Goal: Task Accomplishment & Management: Complete application form

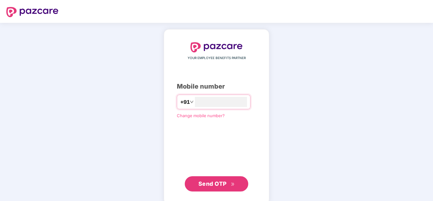
type input "**********"
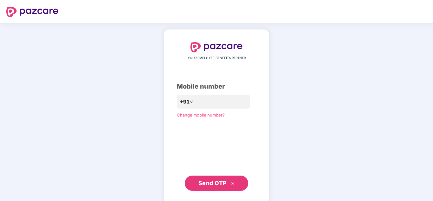
click at [220, 181] on span "Send OTP" at bounding box center [212, 183] width 28 height 7
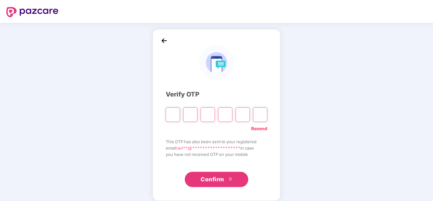
type input "*"
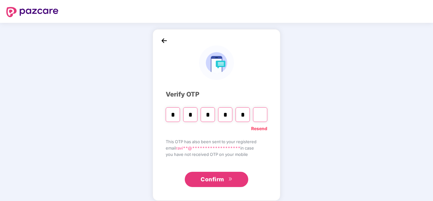
type input "*"
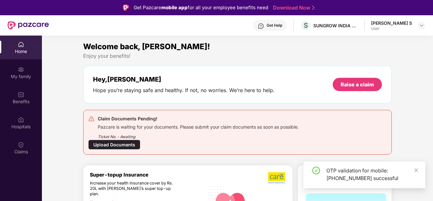
click at [114, 145] on div "Upload Documents" at bounding box center [114, 145] width 52 height 10
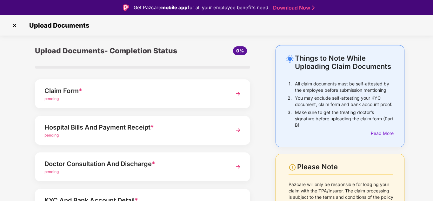
click at [186, 96] on div "pending" at bounding box center [134, 99] width 180 height 6
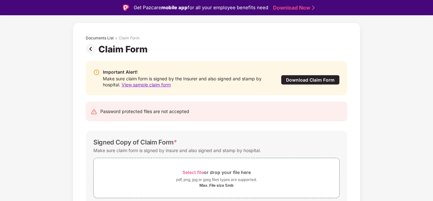
scroll to position [23, 0]
click at [193, 172] on span "Select file" at bounding box center [193, 171] width 21 height 5
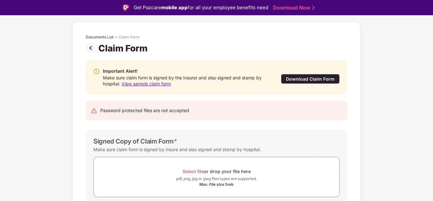
scroll to position [3, 0]
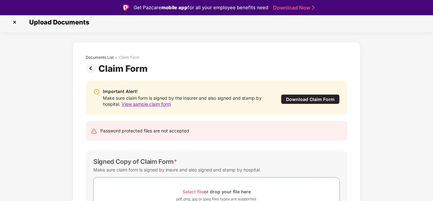
click at [91, 66] on img at bounding box center [92, 68] width 13 height 10
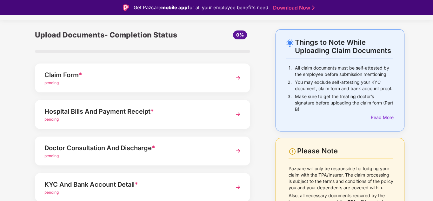
scroll to position [16, 0]
click at [141, 119] on div "pending" at bounding box center [134, 119] width 180 height 6
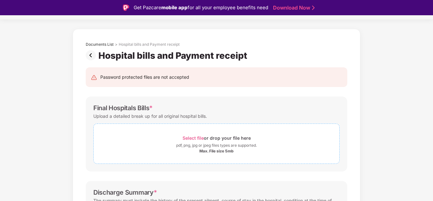
click at [163, 135] on div "Select file or drop your file here" at bounding box center [217, 138] width 246 height 9
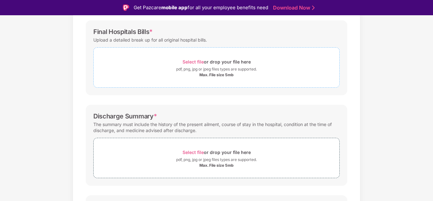
scroll to position [94, 0]
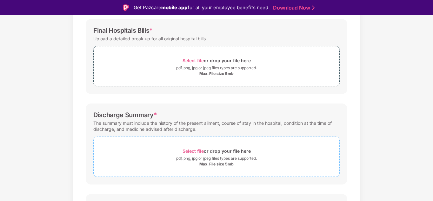
click at [198, 152] on span "Select file" at bounding box center [193, 150] width 21 height 5
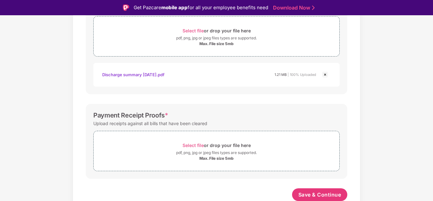
scroll to position [215, 0]
click at [318, 189] on button "Save & Continue" at bounding box center [320, 193] width 56 height 13
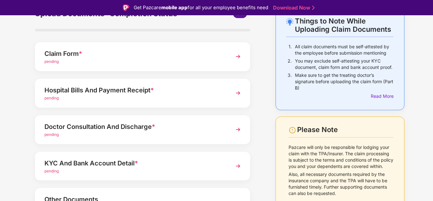
scroll to position [37, 0]
click at [105, 62] on div "pending" at bounding box center [134, 61] width 180 height 6
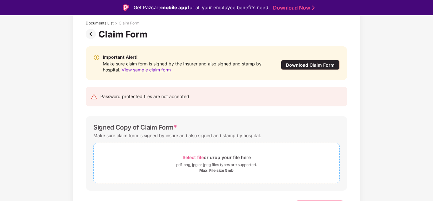
click at [195, 157] on span "Select file" at bounding box center [193, 157] width 21 height 5
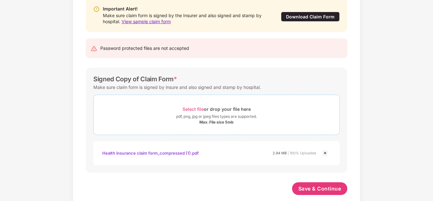
scroll to position [81, 0]
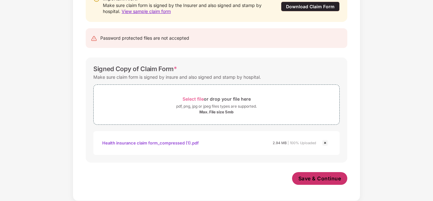
click at [322, 176] on span "Save & Continue" at bounding box center [319, 178] width 43 height 7
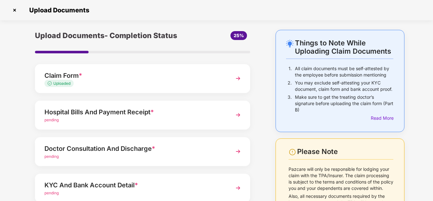
click at [240, 114] on img at bounding box center [237, 114] width 11 height 11
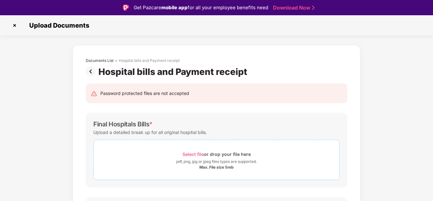
click at [194, 155] on span "Select file" at bounding box center [193, 153] width 21 height 5
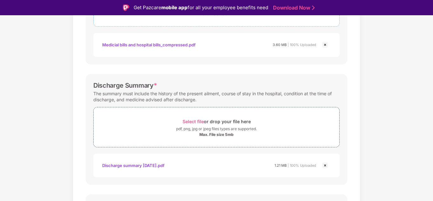
scroll to position [154, 0]
click at [192, 121] on span "Select file" at bounding box center [193, 120] width 21 height 5
click at [205, 155] on div "Discharge summary aug 2025.pdf 1.21 MB | 100% Uploaded" at bounding box center [216, 164] width 246 height 23
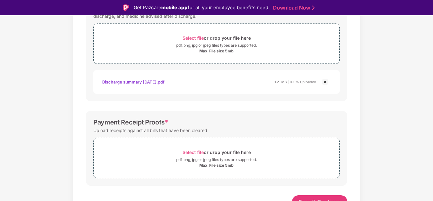
scroll to position [245, 0]
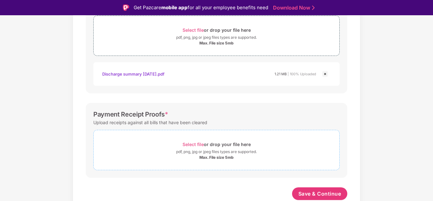
click at [194, 145] on span "Select file" at bounding box center [193, 144] width 21 height 5
click at [230, 102] on div "Password protected files are not accepted Final Hospitals Bills * Upload a deta…" at bounding box center [216, 22] width 281 height 380
click at [193, 145] on span "Select file" at bounding box center [193, 144] width 21 height 5
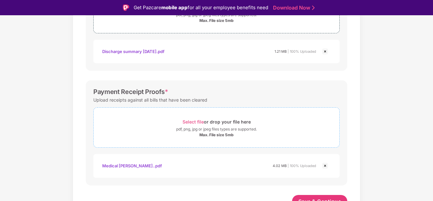
scroll to position [275, 0]
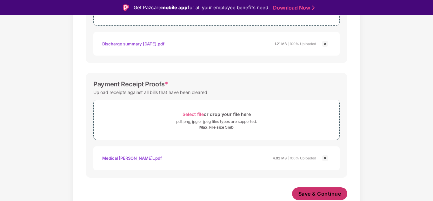
click at [310, 191] on span "Save & Continue" at bounding box center [319, 193] width 43 height 7
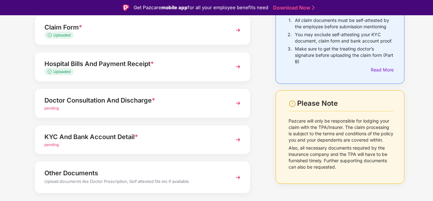
scroll to position [64, 0]
click at [239, 103] on img at bounding box center [237, 102] width 11 height 11
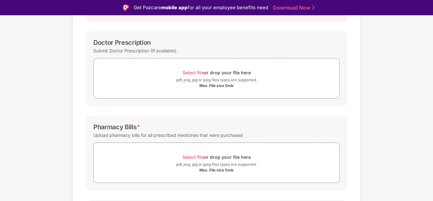
scroll to position [84, 0]
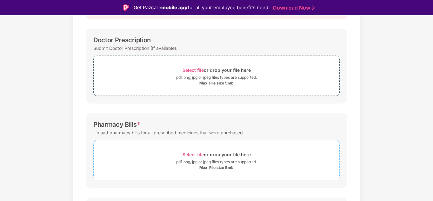
click at [194, 154] on span "Select file" at bounding box center [193, 154] width 21 height 5
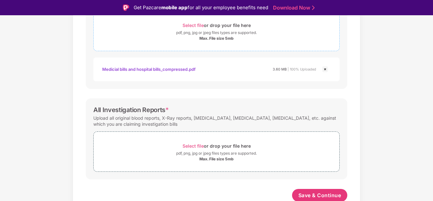
scroll to position [215, 0]
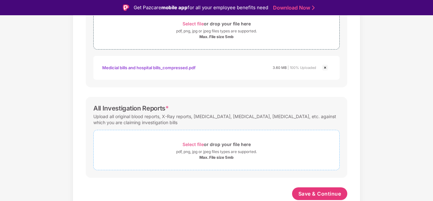
click at [192, 142] on span "Select file" at bounding box center [193, 144] width 21 height 5
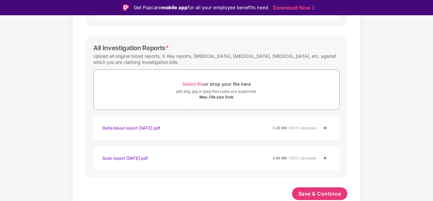
scroll to position [15, 0]
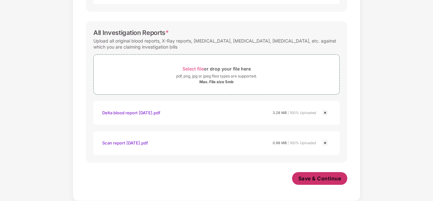
click at [312, 175] on button "Save & Continue" at bounding box center [320, 178] width 56 height 13
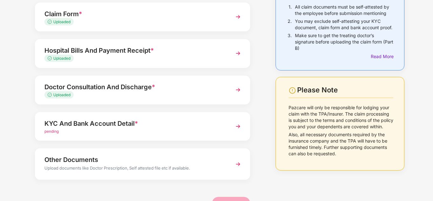
scroll to position [62, 0]
click at [239, 124] on img at bounding box center [237, 125] width 11 height 11
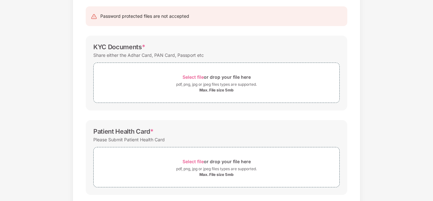
scroll to position [0, 0]
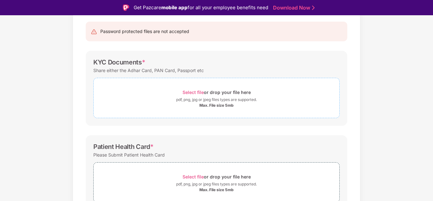
click at [192, 92] on span "Select file" at bounding box center [193, 92] width 21 height 5
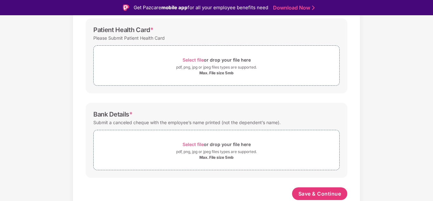
scroll to position [15, 0]
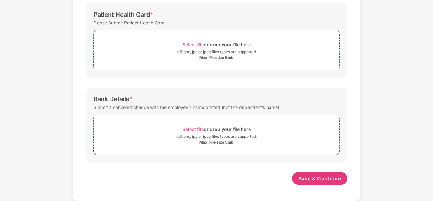
click at [371, 106] on div "Documents List > KYC and Bank Account Detail KYC and Bank Account Detail Passwo…" at bounding box center [216, 11] width 433 height 380
click at [195, 130] on span "Select file" at bounding box center [193, 128] width 21 height 5
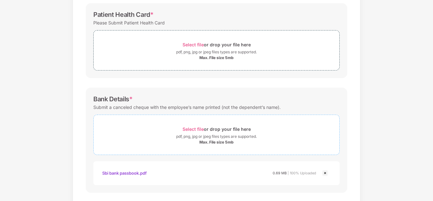
click at [196, 130] on span "Select file" at bounding box center [193, 128] width 21 height 5
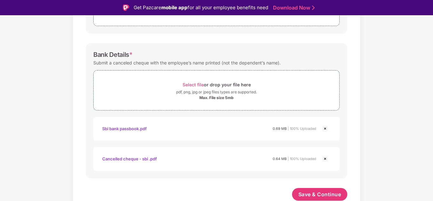
scroll to position [269, 0]
click at [306, 196] on span "Save & Continue" at bounding box center [319, 193] width 43 height 7
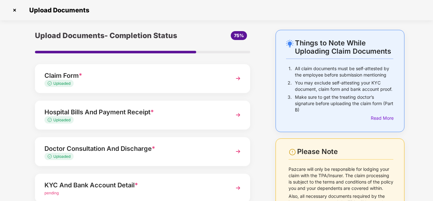
scroll to position [0, 0]
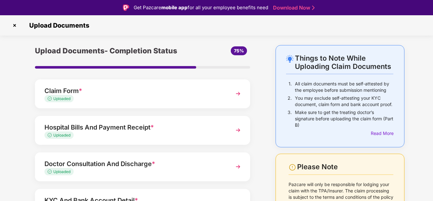
click at [15, 26] on img at bounding box center [15, 25] width 10 height 10
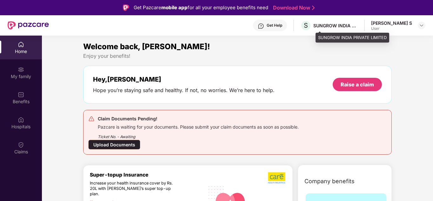
click at [347, 25] on div "SUNGROW INDIA PRIVATE LIMITED" at bounding box center [335, 26] width 44 height 6
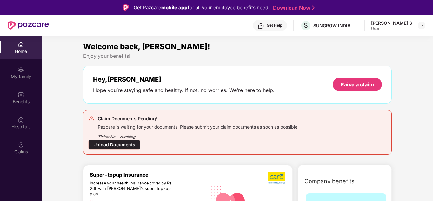
click at [389, 26] on div "User" at bounding box center [391, 28] width 41 height 5
click at [421, 26] on img at bounding box center [421, 25] width 5 height 5
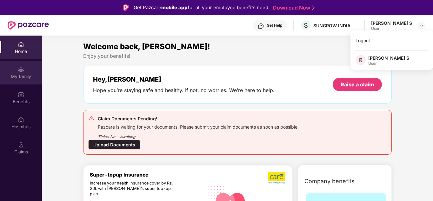
click at [23, 77] on div "My family" at bounding box center [21, 76] width 42 height 6
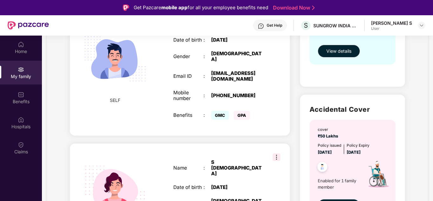
scroll to position [175, 0]
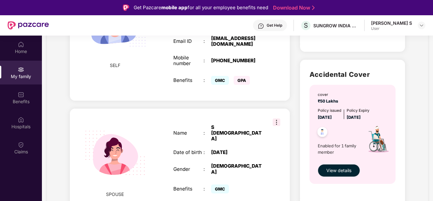
click at [276, 118] on img at bounding box center [277, 122] width 8 height 8
click at [274, 118] on img at bounding box center [277, 122] width 8 height 8
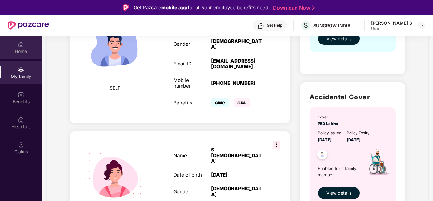
click at [28, 45] on div "Home" at bounding box center [21, 48] width 42 height 24
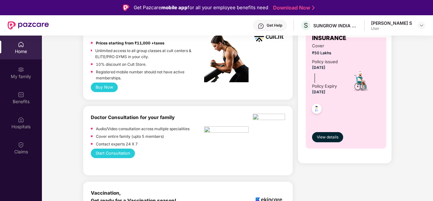
scroll to position [346, 0]
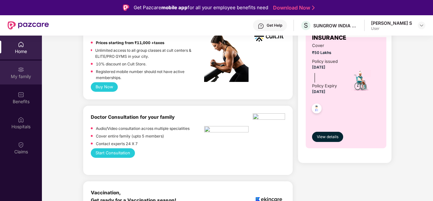
click at [22, 70] on img at bounding box center [21, 69] width 6 height 6
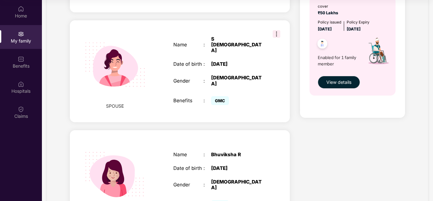
scroll to position [200, 0]
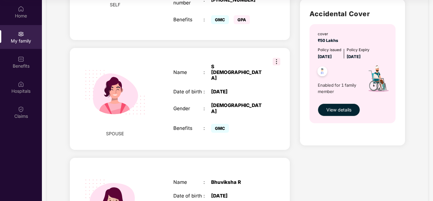
click at [212, 68] on div "S [DEMOGRAPHIC_DATA]" at bounding box center [237, 72] width 53 height 17
click at [120, 78] on img at bounding box center [115, 92] width 76 height 76
click at [95, 74] on img at bounding box center [115, 92] width 76 height 76
click at [188, 73] on div "Name : [PERSON_NAME] Date of birth : [DEMOGRAPHIC_DATA] Gender : [DEMOGRAPHIC_D…" at bounding box center [219, 99] width 104 height 86
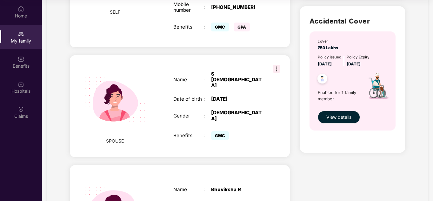
click at [221, 131] on span "GMC" at bounding box center [220, 135] width 18 height 9
click at [225, 131] on span "GMC" at bounding box center [220, 135] width 18 height 9
click at [279, 65] on img at bounding box center [277, 69] width 8 height 8
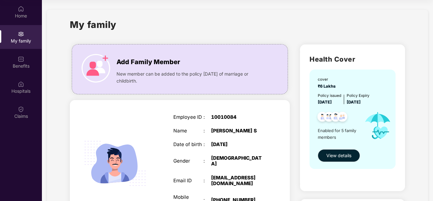
scroll to position [0, 0]
click at [344, 158] on span "View details" at bounding box center [338, 155] width 25 height 7
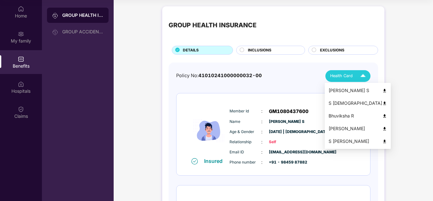
click at [359, 77] on img at bounding box center [362, 75] width 11 height 11
click at [382, 103] on img at bounding box center [384, 103] width 5 height 5
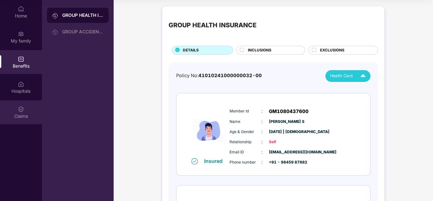
click at [24, 109] on img at bounding box center [21, 109] width 6 height 6
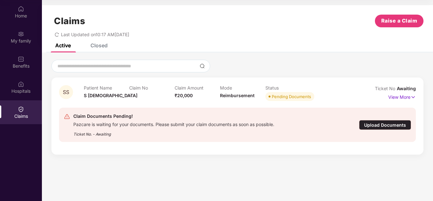
click at [374, 125] on div "Upload Documents" at bounding box center [385, 125] width 52 height 10
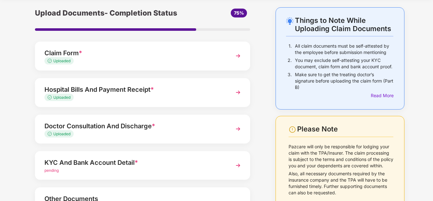
scroll to position [23, 0]
click at [236, 164] on img at bounding box center [237, 164] width 11 height 11
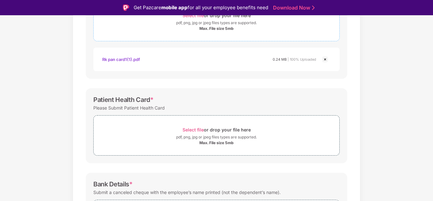
scroll to position [139, 0]
click at [191, 128] on span "Select file" at bounding box center [193, 129] width 21 height 5
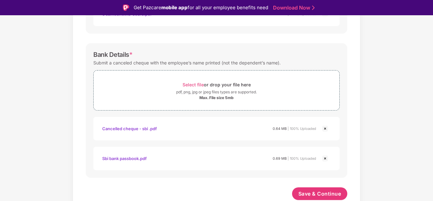
scroll to position [15, 0]
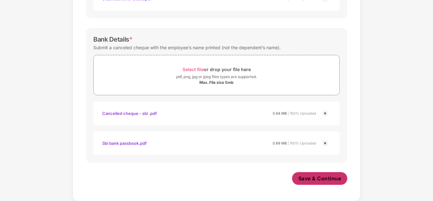
click at [309, 178] on span "Save & Continue" at bounding box center [319, 178] width 43 height 7
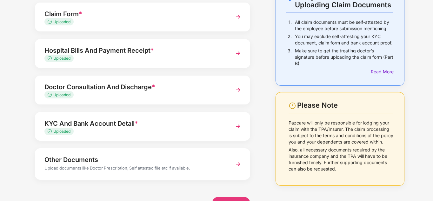
scroll to position [64, 0]
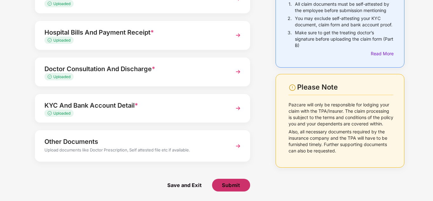
click at [231, 184] on span "Submit" at bounding box center [231, 185] width 18 height 7
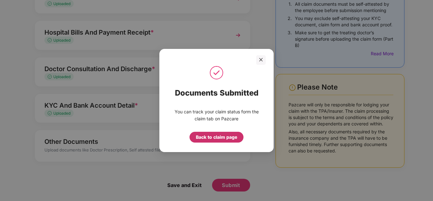
click at [218, 136] on div "Back to claim page" at bounding box center [216, 137] width 41 height 7
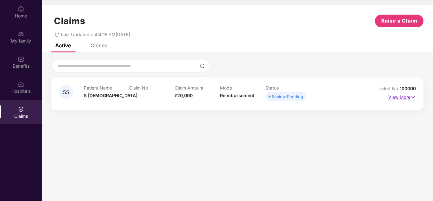
click at [399, 98] on p "View More" at bounding box center [402, 96] width 28 height 9
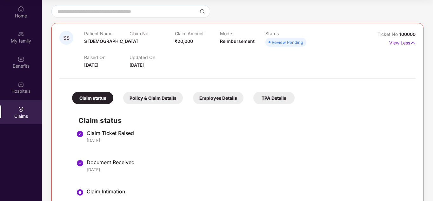
scroll to position [74, 0]
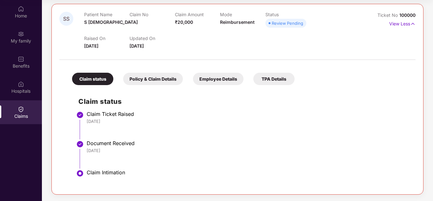
click at [154, 82] on div "Policy & Claim Details" at bounding box center [153, 79] width 60 height 12
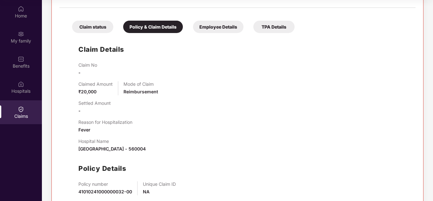
scroll to position [124, 0]
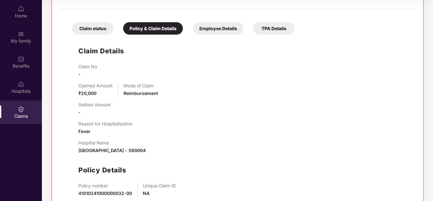
click at [206, 28] on div "Employee Details" at bounding box center [218, 28] width 50 height 12
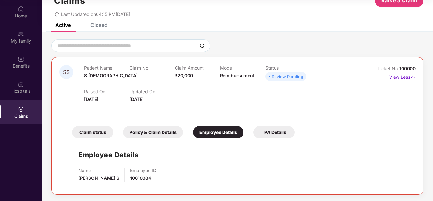
scroll to position [2, 0]
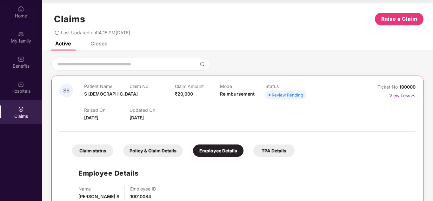
click at [265, 147] on div "TPA Details" at bounding box center [273, 150] width 41 height 12
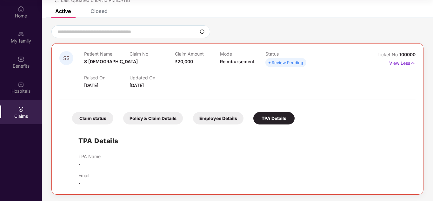
scroll to position [0, 0]
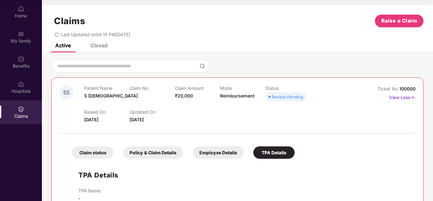
click at [94, 46] on div "Closed" at bounding box center [98, 45] width 17 height 6
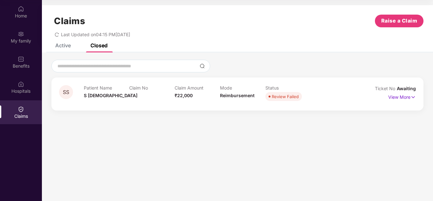
click at [64, 47] on div "Active" at bounding box center [63, 45] width 16 height 6
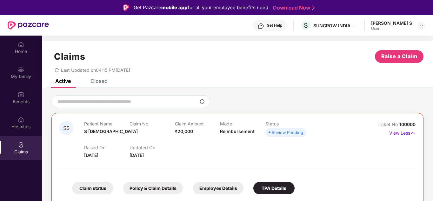
click at [282, 24] on div "Get Help" at bounding box center [275, 25] width 16 height 5
click at [197, 66] on div "Last Updated on 04:15 PM[DATE]" at bounding box center [237, 68] width 372 height 10
